Goal: Transaction & Acquisition: Purchase product/service

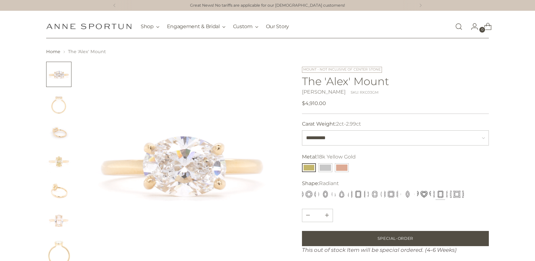
click at [63, 104] on img "Change image to image 2" at bounding box center [58, 103] width 25 height 25
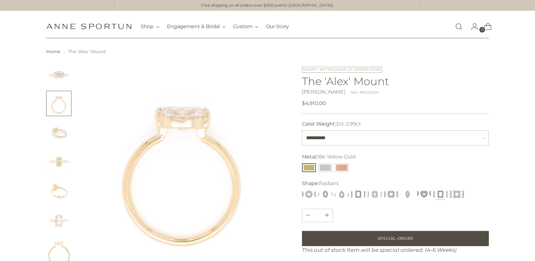
click at [63, 138] on img "Change image to image 3" at bounding box center [58, 132] width 25 height 25
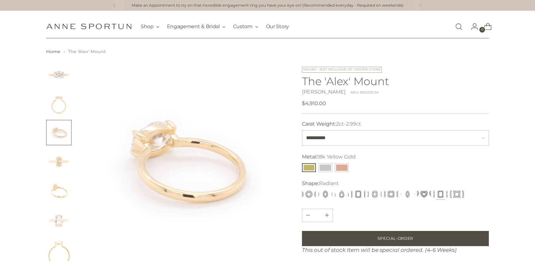
click at [61, 160] on img "Change image to image 4" at bounding box center [58, 161] width 25 height 25
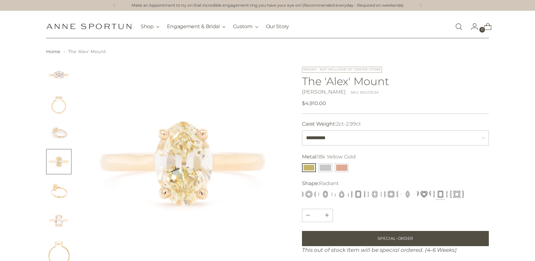
click at [62, 191] on img "Change image to image 5" at bounding box center [58, 190] width 25 height 25
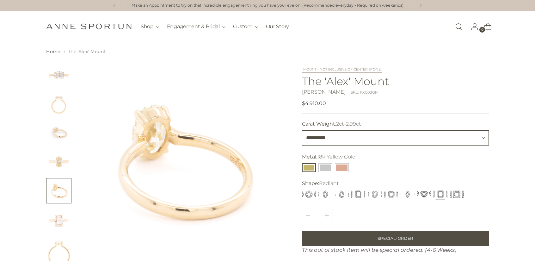
click at [333, 141] on select "**********" at bounding box center [395, 137] width 187 height 15
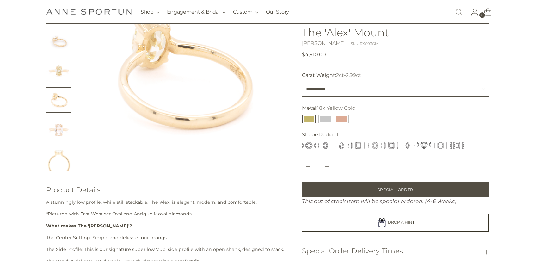
scroll to position [32, 0]
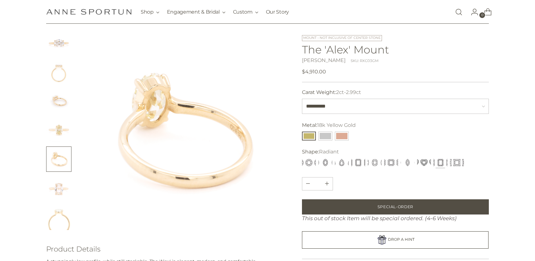
click at [55, 188] on img "Change image to image 6" at bounding box center [58, 187] width 25 height 25
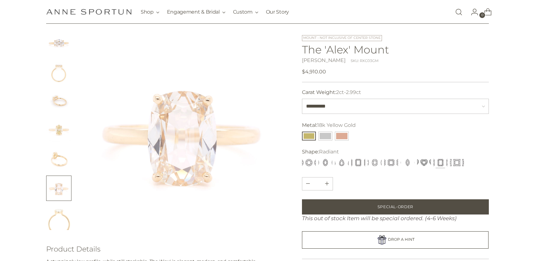
click at [57, 217] on img "Change image to image 7" at bounding box center [58, 217] width 25 height 25
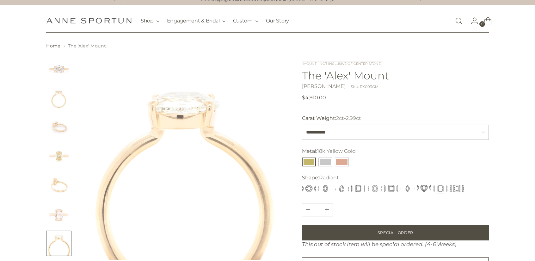
scroll to position [0, 0]
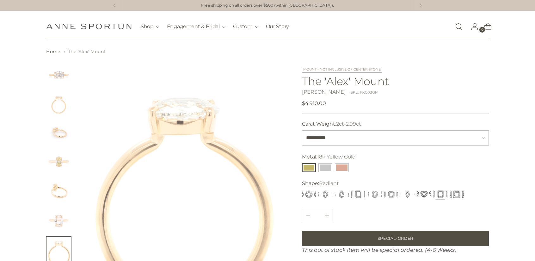
click at [62, 81] on img "Change image to image 1" at bounding box center [58, 74] width 25 height 25
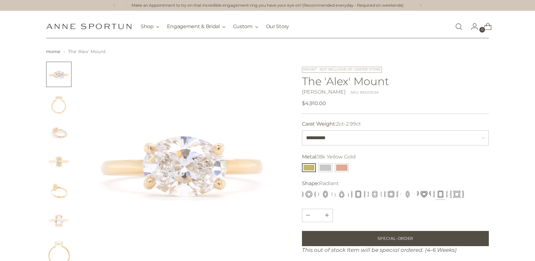
click at [63, 110] on img "Change image to image 2" at bounding box center [58, 103] width 25 height 25
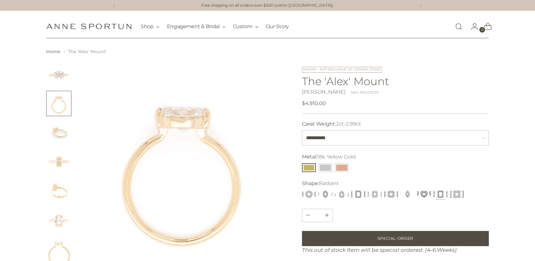
click at [270, 81] on img at bounding box center [182, 164] width 204 height 204
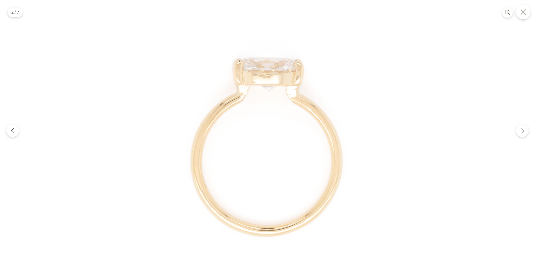
click at [521, 16] on button "Close" at bounding box center [523, 11] width 15 height 15
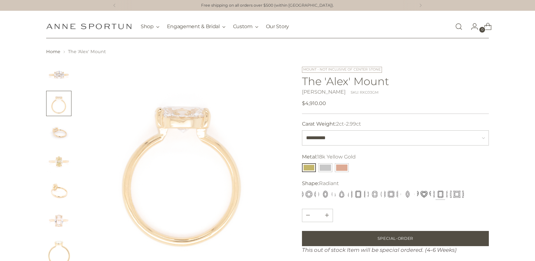
click at [66, 81] on img "Change image to image 1" at bounding box center [58, 74] width 25 height 25
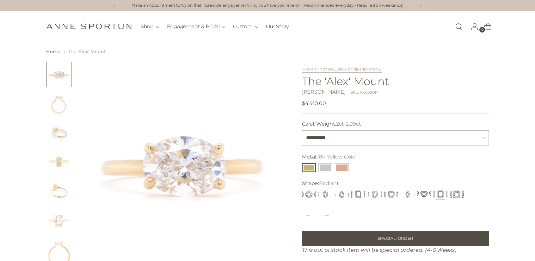
click at [59, 128] on img "Change image to image 3" at bounding box center [58, 132] width 25 height 25
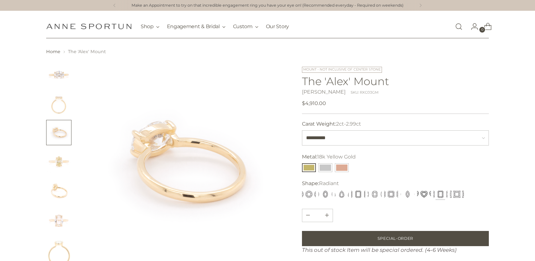
click at [60, 165] on img "Change image to image 4" at bounding box center [58, 161] width 25 height 25
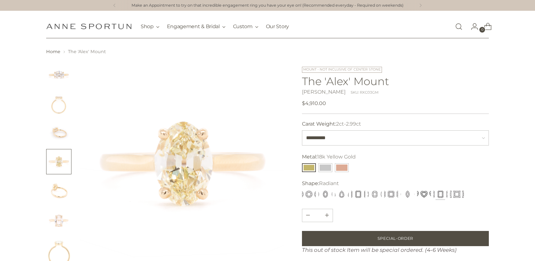
click at [60, 189] on img "Change image to image 5" at bounding box center [58, 190] width 25 height 25
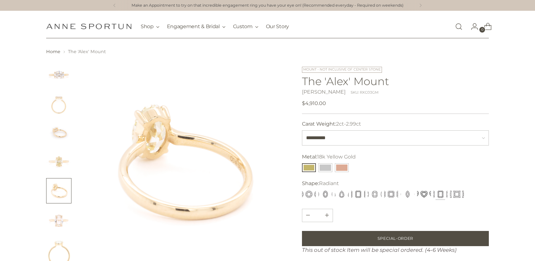
click at [60, 217] on img "Change image to image 6" at bounding box center [58, 219] width 25 height 25
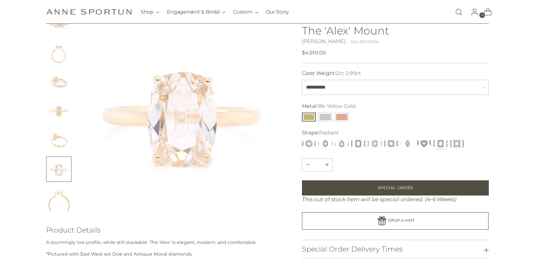
scroll to position [32, 0]
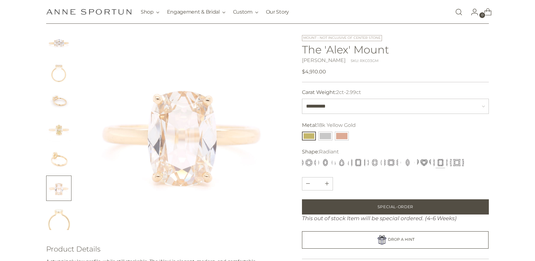
click at [440, 163] on button "Radiant" at bounding box center [441, 162] width 14 height 9
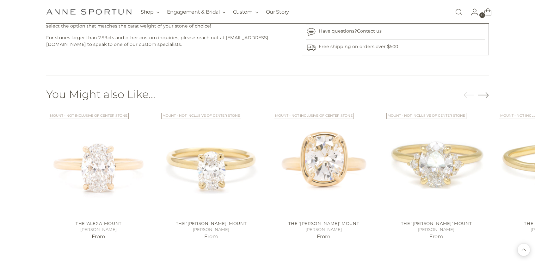
scroll to position [443, 0]
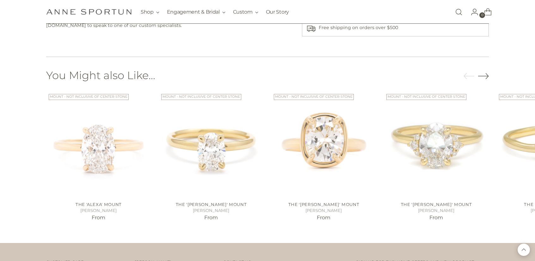
click at [483, 71] on icon "Move to next carousel slide" at bounding box center [483, 76] width 11 height 11
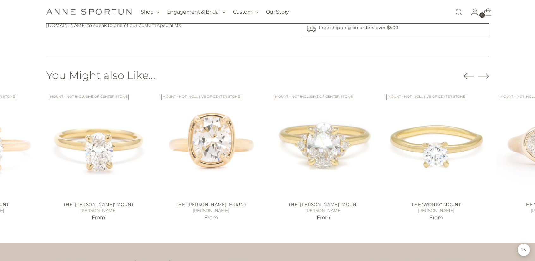
click at [484, 74] on icon "Move to next carousel slide" at bounding box center [483, 76] width 11 height 11
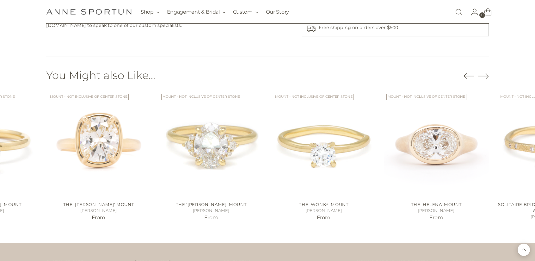
click at [484, 74] on icon "Move to next carousel slide" at bounding box center [483, 76] width 11 height 11
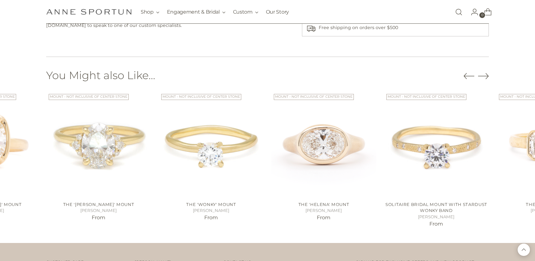
click at [484, 74] on icon "Move to next carousel slide" at bounding box center [483, 76] width 11 height 11
